Goal: Check status: Check status

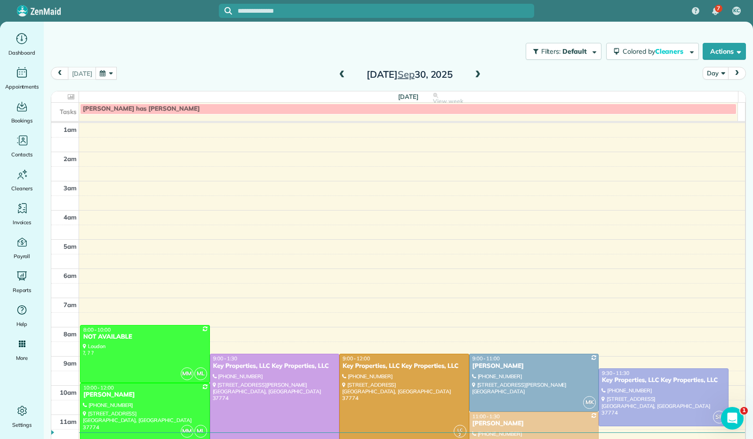
scroll to position [170, 0]
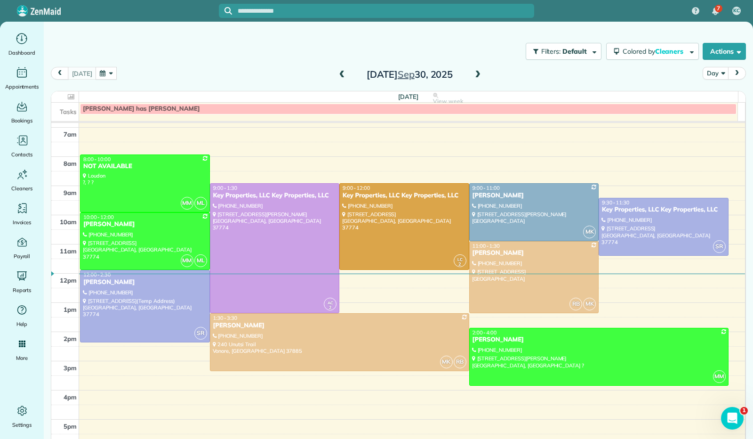
click at [105, 71] on button "button" at bounding box center [107, 73] width 22 height 13
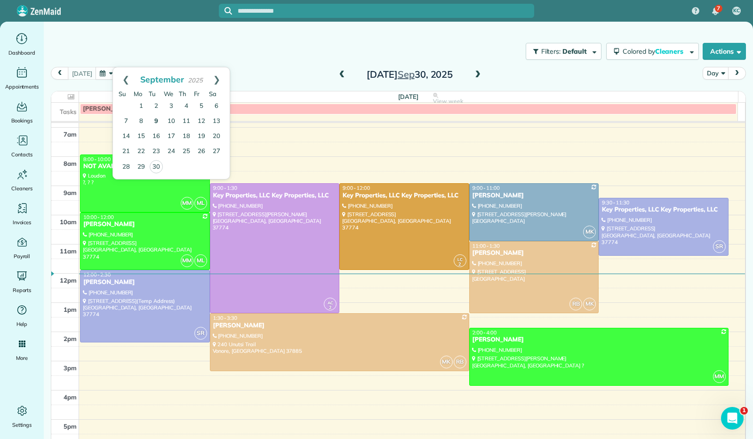
click at [158, 122] on link "9" at bounding box center [156, 121] width 15 height 15
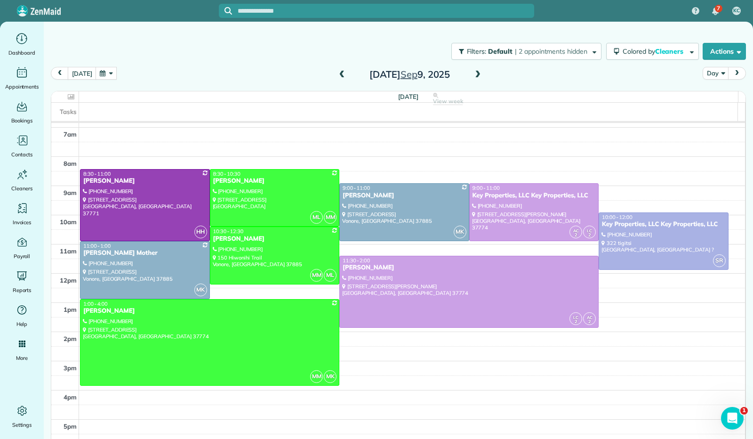
click at [338, 74] on span at bounding box center [342, 75] width 10 height 8
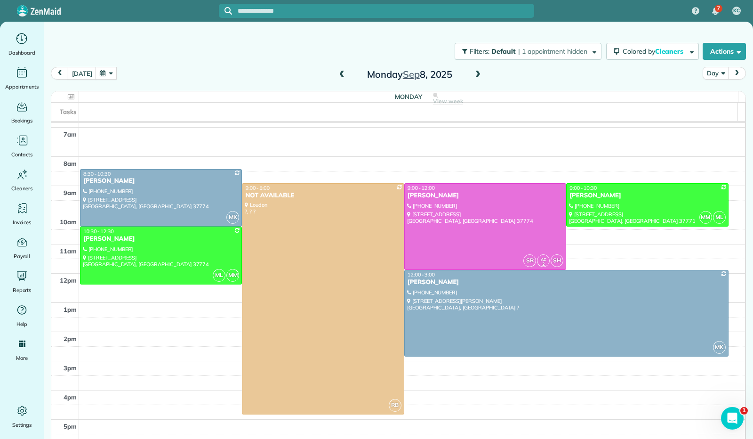
click at [338, 74] on span at bounding box center [342, 75] width 10 height 8
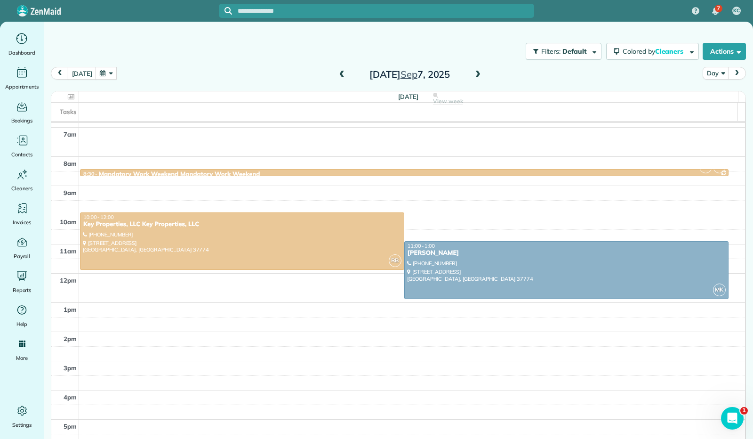
click at [338, 74] on span at bounding box center [342, 75] width 10 height 8
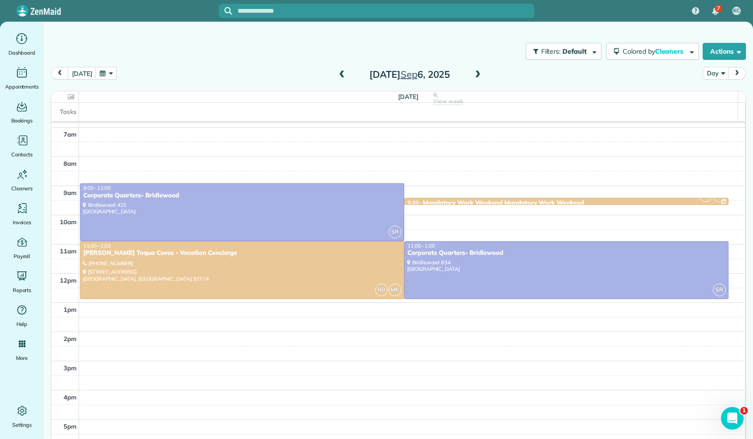
click at [254, 57] on div "Filters: Default | 1 appointment hidden Colored by Cleaners Color by Cleaner Co…" at bounding box center [398, 228] width 709 height 413
click at [472, 75] on span at bounding box center [477, 75] width 10 height 8
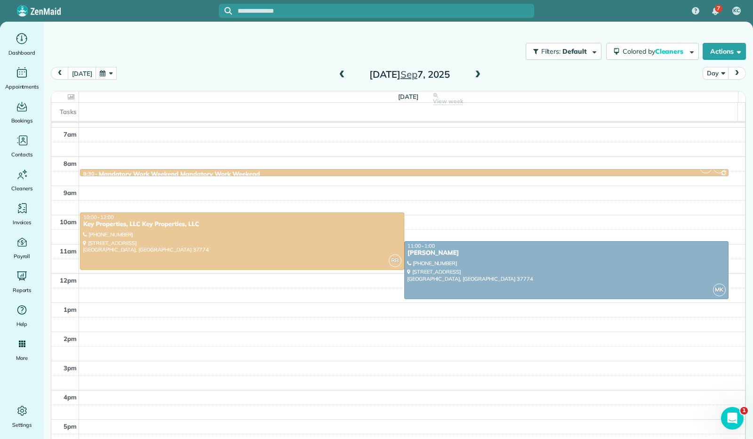
click at [472, 75] on span at bounding box center [477, 75] width 10 height 8
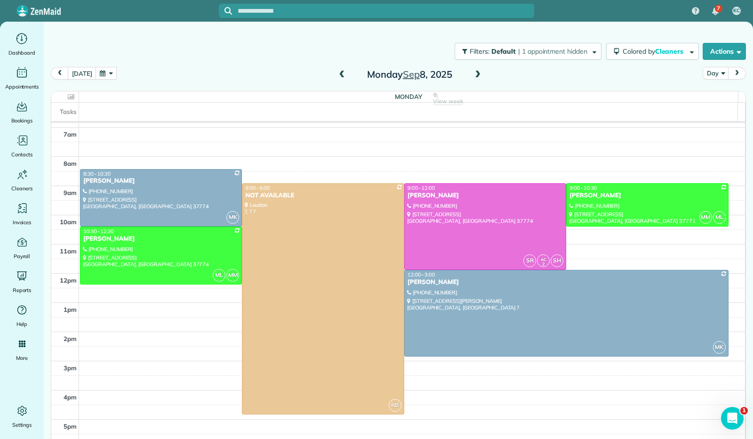
click at [472, 75] on span at bounding box center [477, 75] width 10 height 8
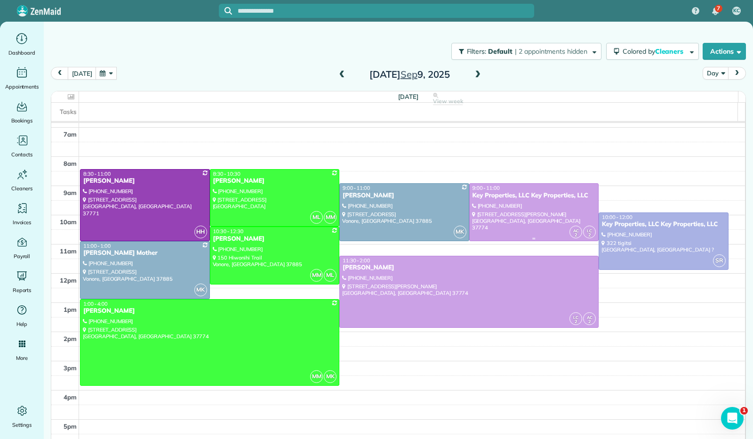
click at [523, 203] on div at bounding box center [534, 212] width 129 height 57
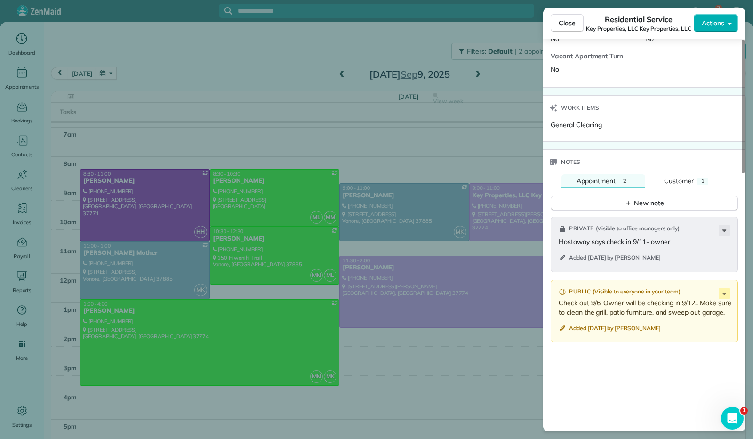
scroll to position [565, 0]
click at [731, 26] on icon "button" at bounding box center [730, 23] width 4 height 7
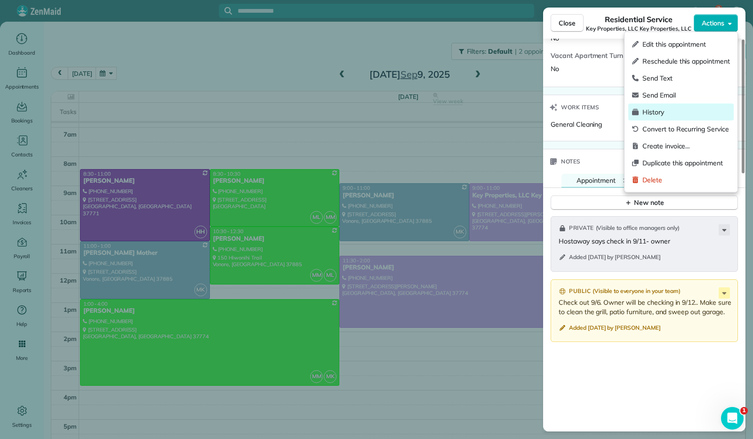
click at [684, 112] on span "History" at bounding box center [686, 111] width 88 height 9
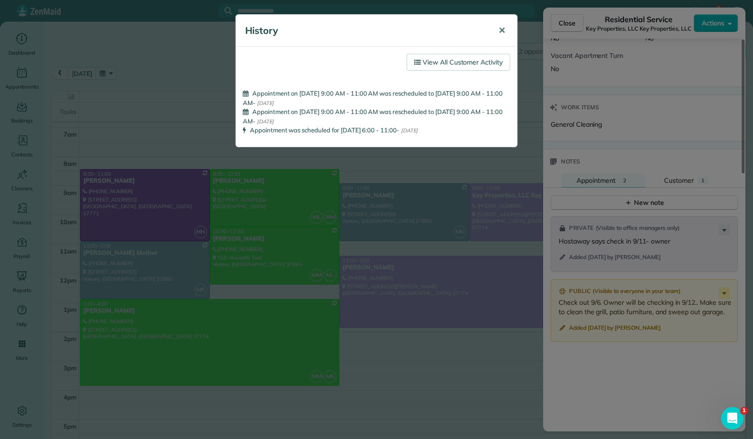
click at [506, 30] on button "✕" at bounding box center [501, 30] width 21 height 23
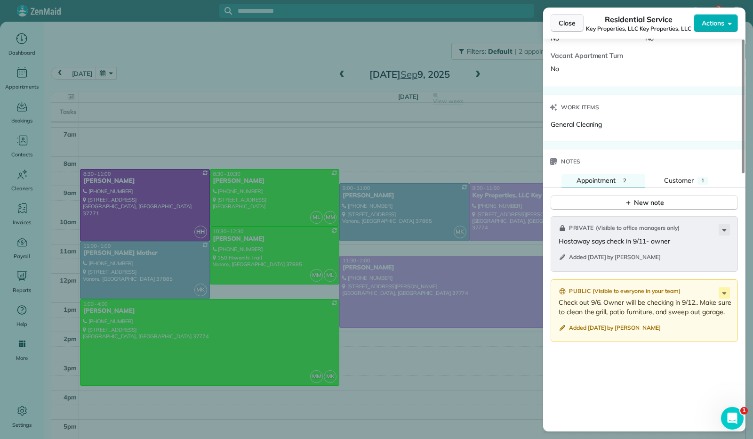
click at [566, 24] on span "Close" at bounding box center [567, 22] width 17 height 9
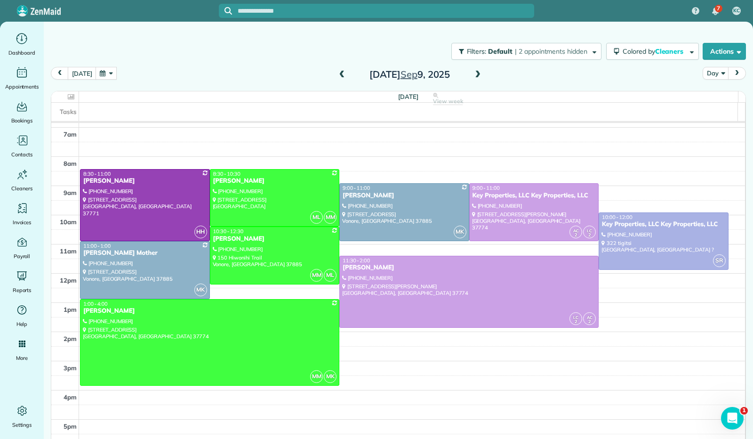
click at [478, 74] on div "[DATE]" at bounding box center [410, 74] width 151 height 15
click at [476, 76] on span at bounding box center [477, 75] width 10 height 8
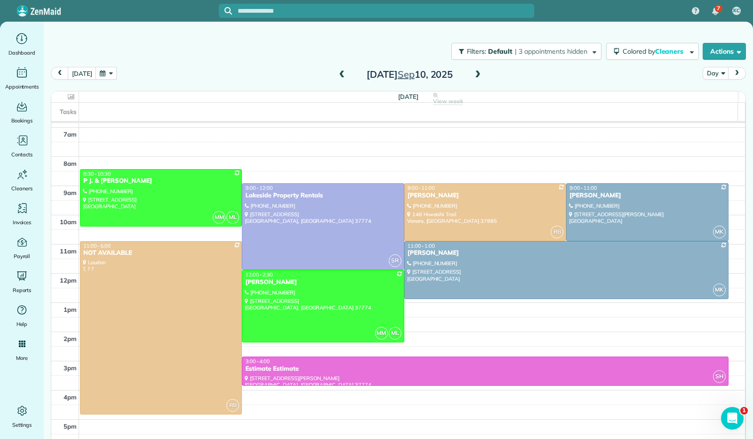
click at [476, 77] on span at bounding box center [477, 75] width 10 height 8
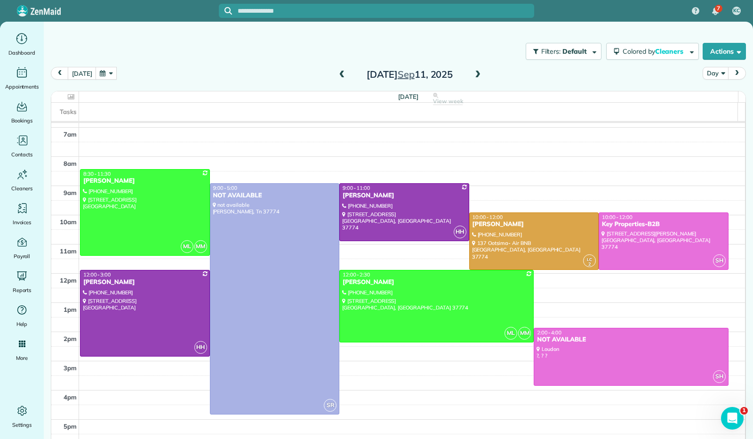
click at [338, 77] on span at bounding box center [342, 75] width 10 height 8
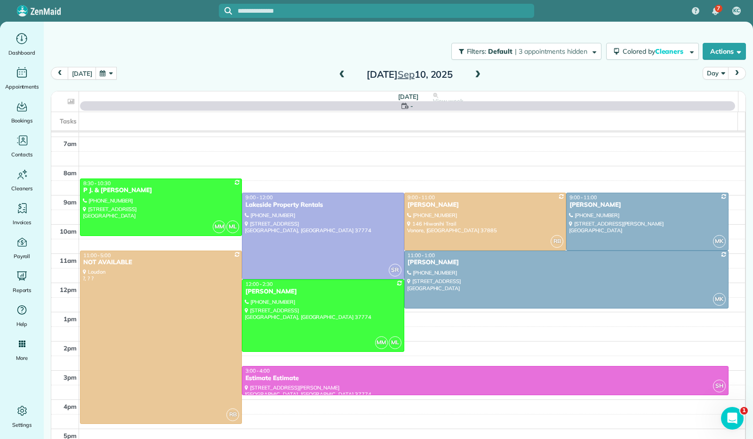
click at [338, 77] on span at bounding box center [342, 75] width 10 height 8
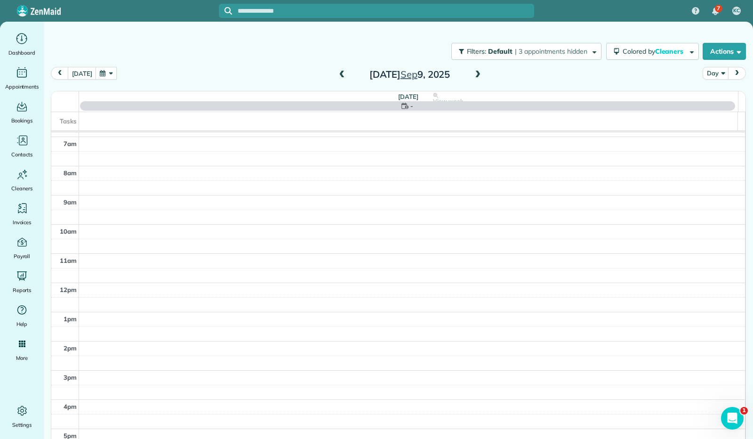
click at [338, 77] on span at bounding box center [342, 75] width 10 height 8
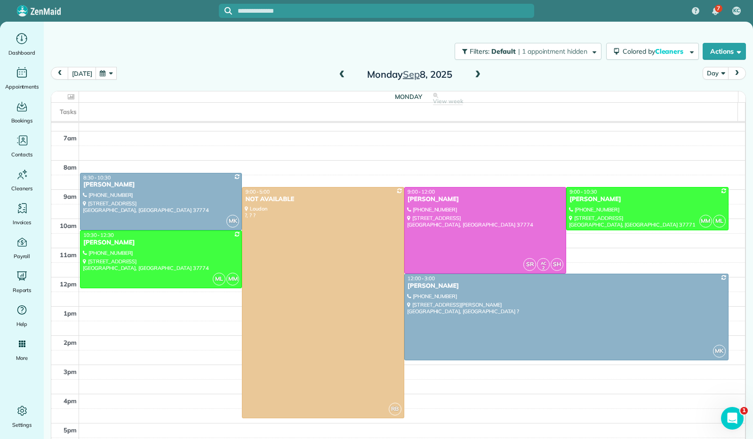
scroll to position [161, 0]
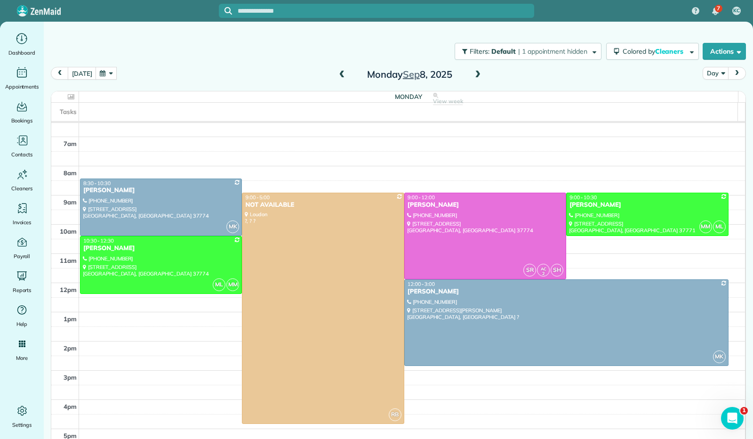
click at [472, 76] on span at bounding box center [477, 75] width 10 height 8
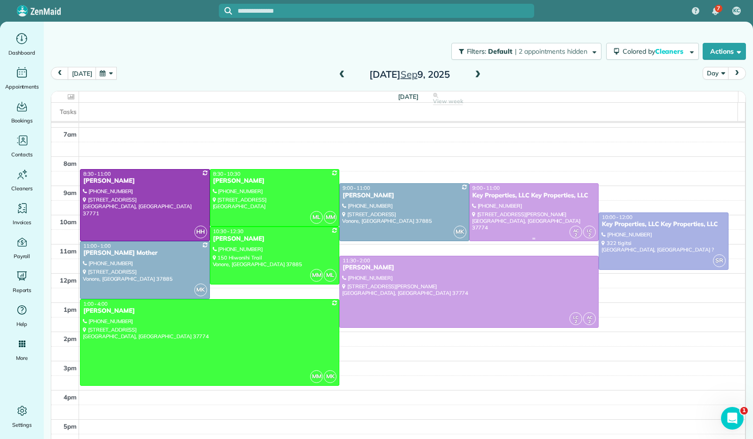
click at [533, 212] on div at bounding box center [534, 212] width 129 height 57
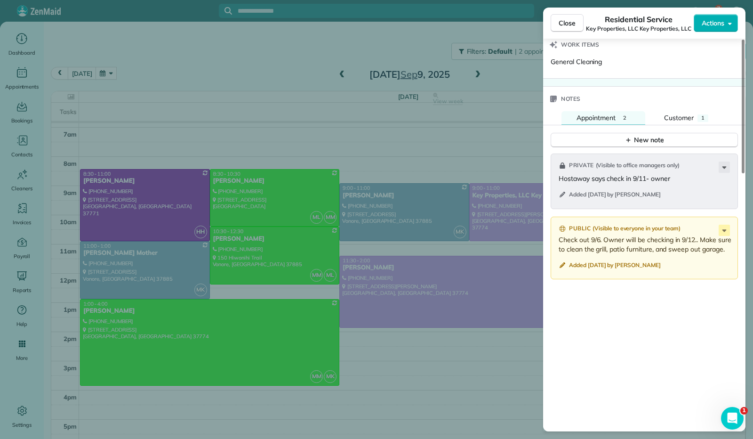
scroll to position [659, 0]
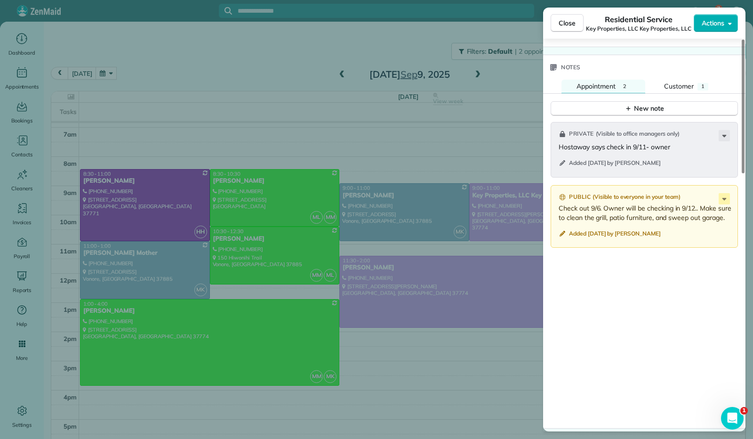
click at [4, 158] on div "Close Residential Service Key Properties, LLC Key Properties, LLC Actions Statu…" at bounding box center [376, 219] width 753 height 439
